Goal: Task Accomplishment & Management: Use online tool/utility

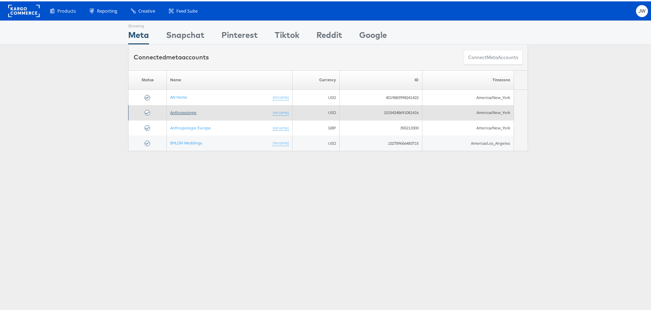
click at [185, 112] on link "Anthropologie" at bounding box center [183, 111] width 26 height 5
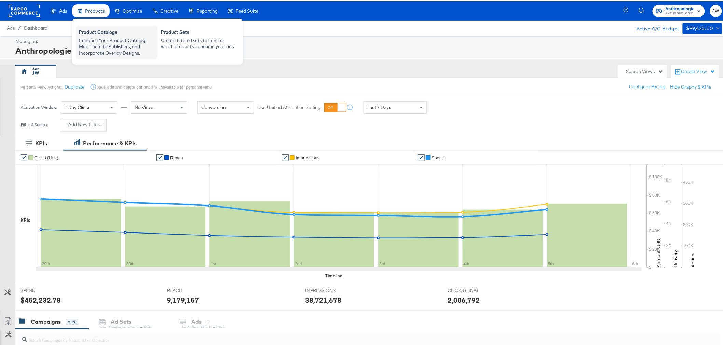
click at [105, 35] on div "Product Catalogs" at bounding box center [116, 32] width 75 height 8
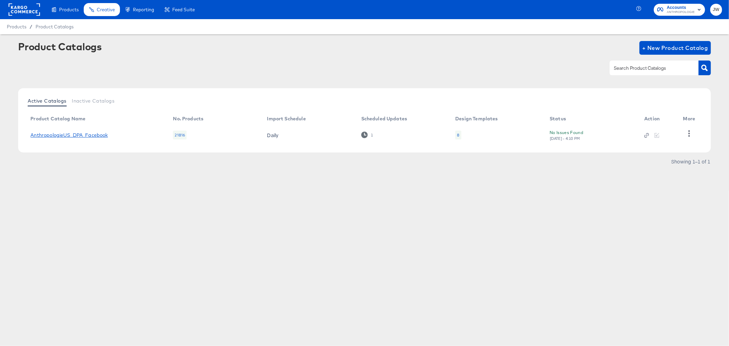
click at [71, 133] on link "AnthropologieUS_DPA_Facebook" at bounding box center [68, 134] width 77 height 5
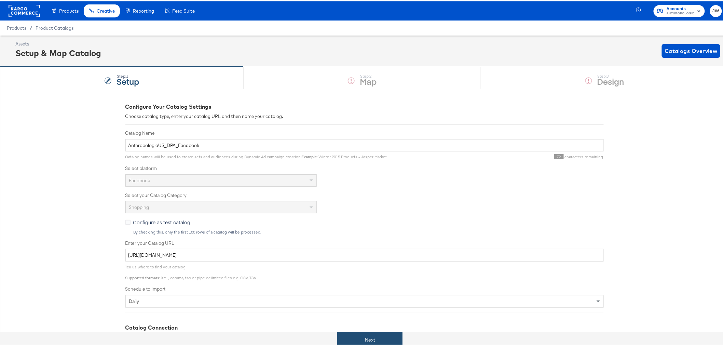
click at [382, 333] on button "Next" at bounding box center [369, 338] width 65 height 15
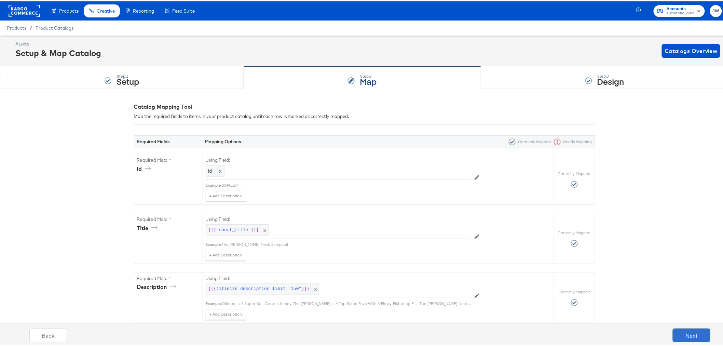
click at [684, 333] on button "Next" at bounding box center [692, 334] width 38 height 14
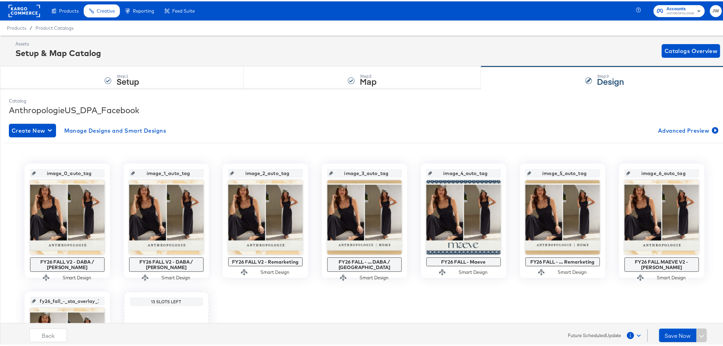
click at [627, 336] on span "1" at bounding box center [630, 334] width 7 height 7
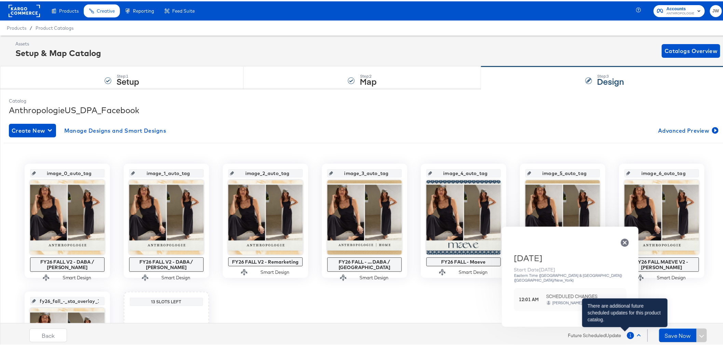
click at [627, 332] on div "1" at bounding box center [630, 334] width 7 height 7
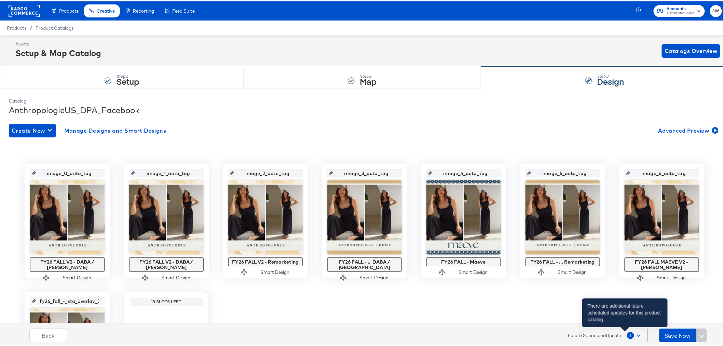
click at [627, 332] on div "1" at bounding box center [630, 334] width 7 height 7
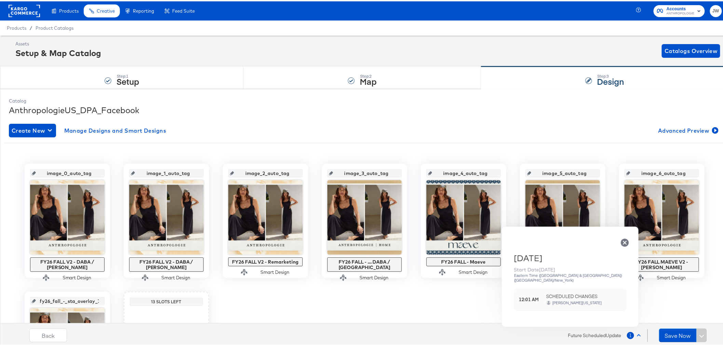
drag, startPoint x: 435, startPoint y: 311, endPoint x: 432, endPoint y: 309, distance: 3.6
click at [435, 310] on div "image_0_auto_tag FY26 FALL V2 - DABA / [PERSON_NAME] Smart Design image_1_auto_…" at bounding box center [365, 283] width 722 height 242
